Goal: Task Accomplishment & Management: Manage account settings

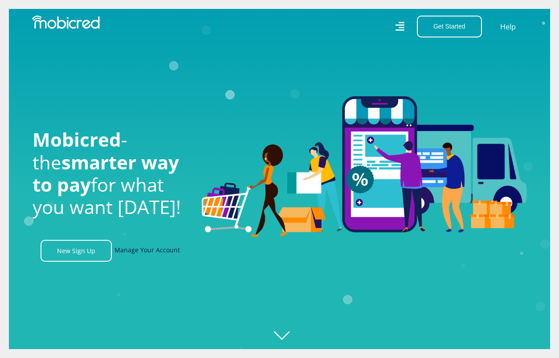
scroll to position [0, 327]
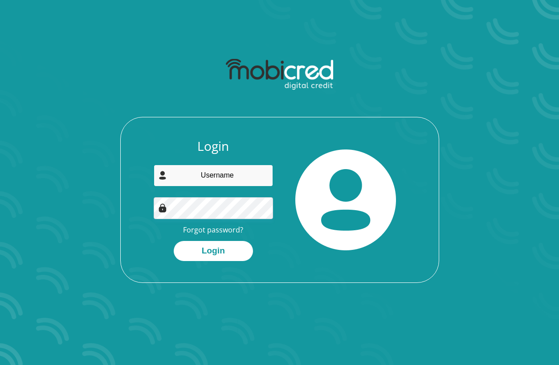
type input "[EMAIL_ADDRESS][DOMAIN_NAME]"
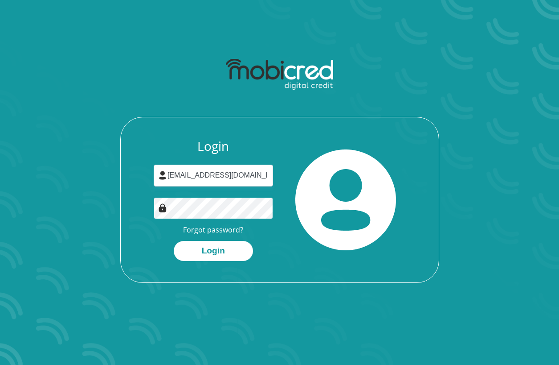
click at [213, 250] on button "Login" at bounding box center [213, 251] width 79 height 20
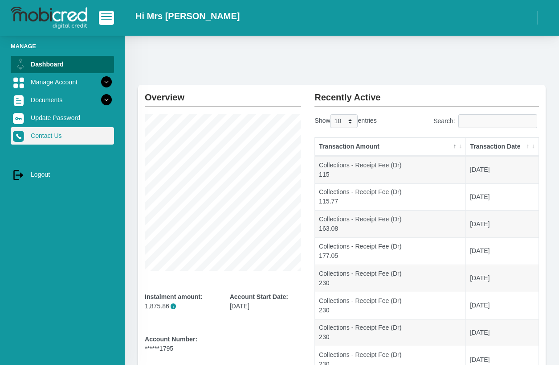
click at [77, 139] on link "Contact Us" at bounding box center [62, 135] width 103 height 17
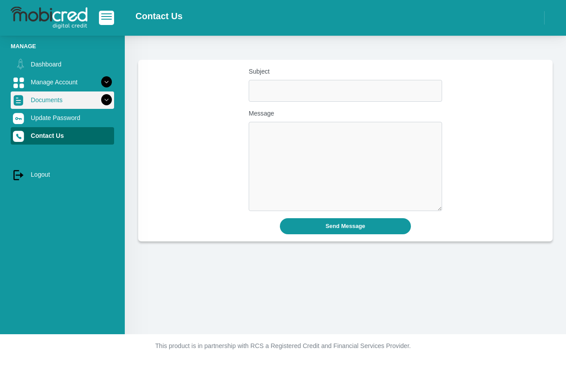
click at [55, 98] on link "Documents" at bounding box center [62, 99] width 103 height 17
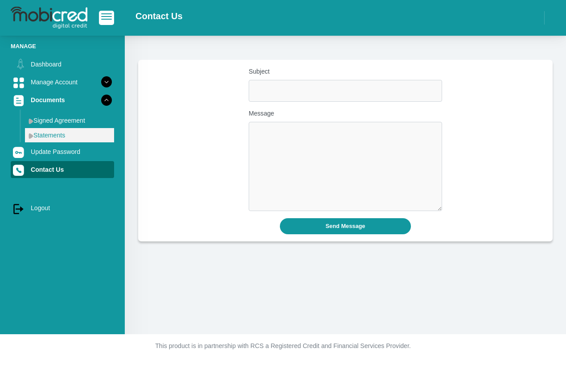
click at [50, 138] on link "Statements" at bounding box center [69, 135] width 89 height 14
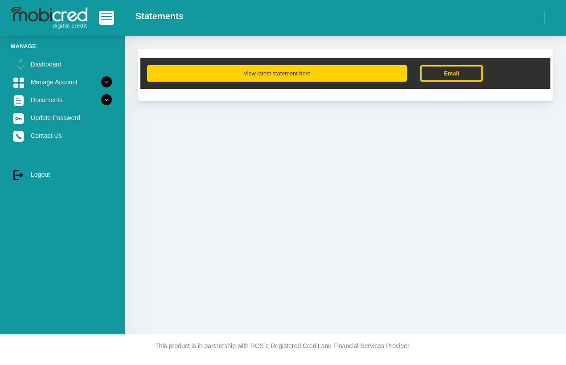
click at [269, 71] on button "View latest statement here" at bounding box center [277, 73] width 260 height 16
